Goal: Complete application form: Complete application form

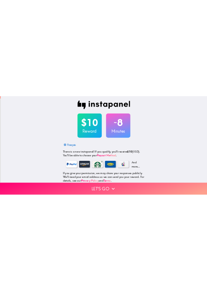
scroll to position [79, 0]
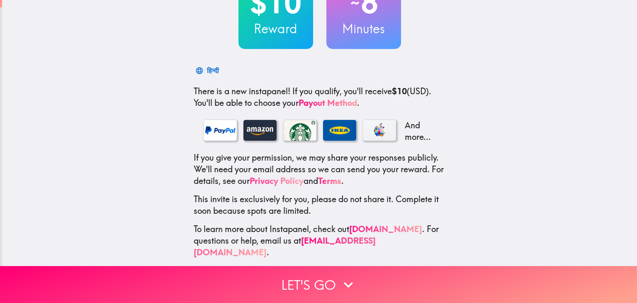
click at [279, 182] on link "Privacy Policy" at bounding box center [277, 180] width 54 height 10
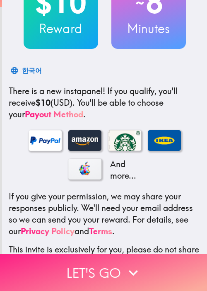
drag, startPoint x: 101, startPoint y: 261, endPoint x: 164, endPoint y: 262, distance: 63.0
click at [103, 261] on button "Let's go" at bounding box center [103, 272] width 207 height 37
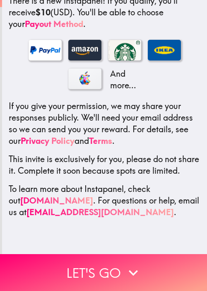
scroll to position [0, 0]
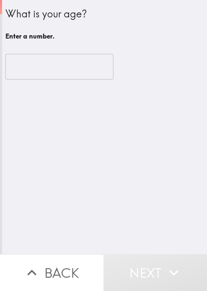
click at [87, 204] on div "What is your age? Enter a number. ​" at bounding box center [104, 127] width 205 height 254
click at [59, 70] on input "number" at bounding box center [59, 67] width 108 height 26
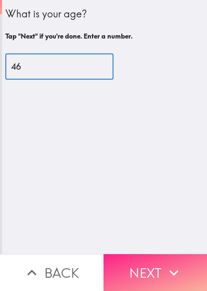
type input "46"
click at [177, 254] on button "Next" at bounding box center [156, 272] width 104 height 37
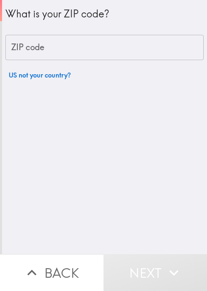
click at [61, 48] on input "ZIP code" at bounding box center [104, 48] width 199 height 26
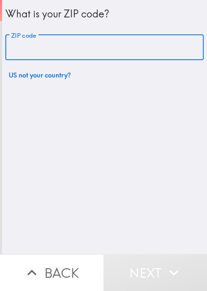
paste input "62995"
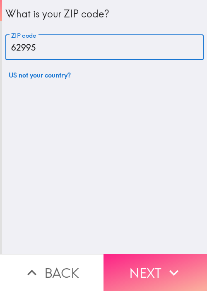
type input "62995"
click at [157, 255] on button "Next" at bounding box center [156, 272] width 104 height 37
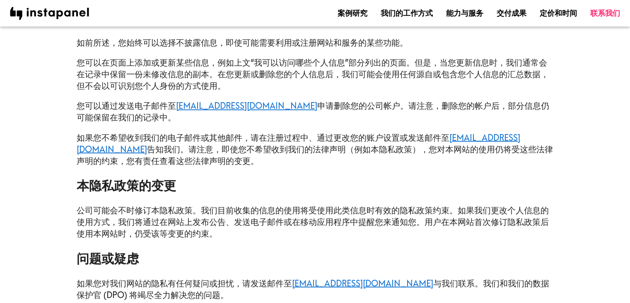
scroll to position [1451, 0]
